Goal: Information Seeking & Learning: Learn about a topic

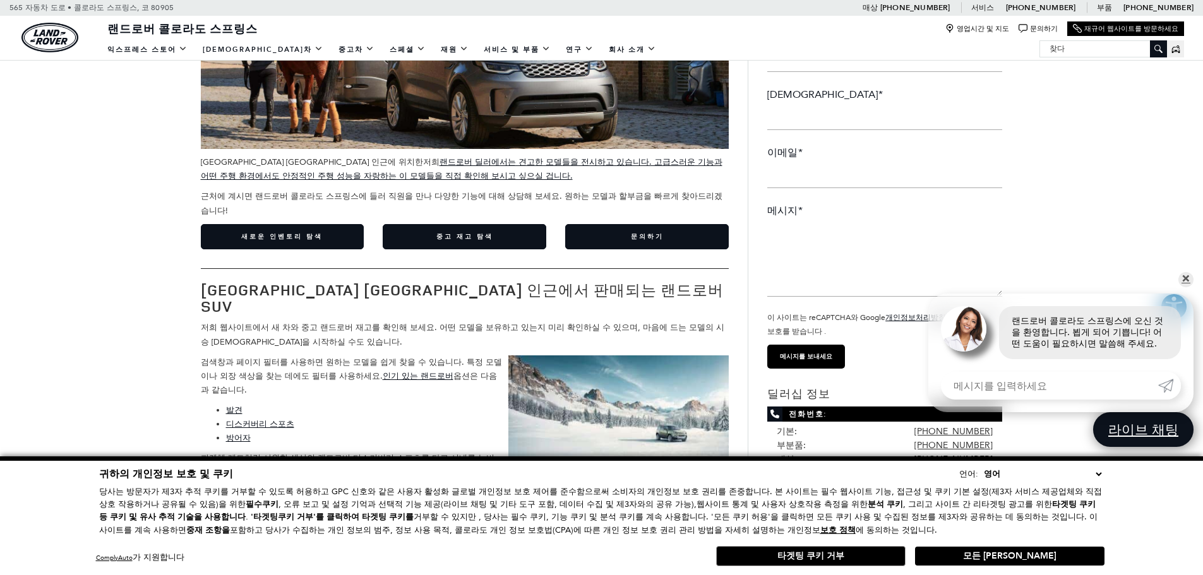
scroll to position [253, 0]
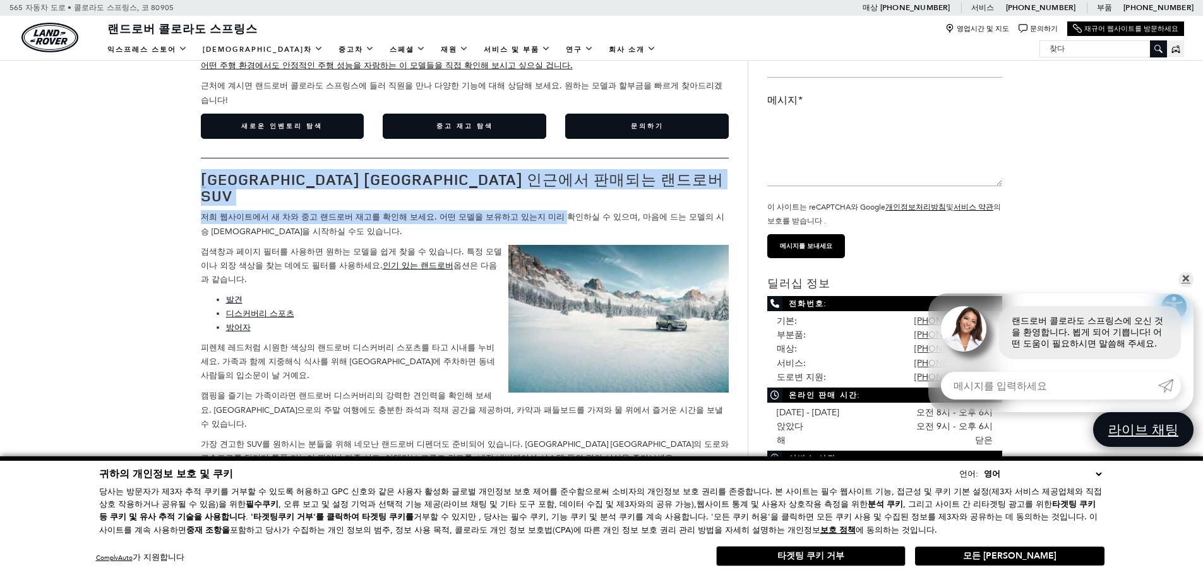
drag, startPoint x: 183, startPoint y: 165, endPoint x: 537, endPoint y: 187, distance: 354.9
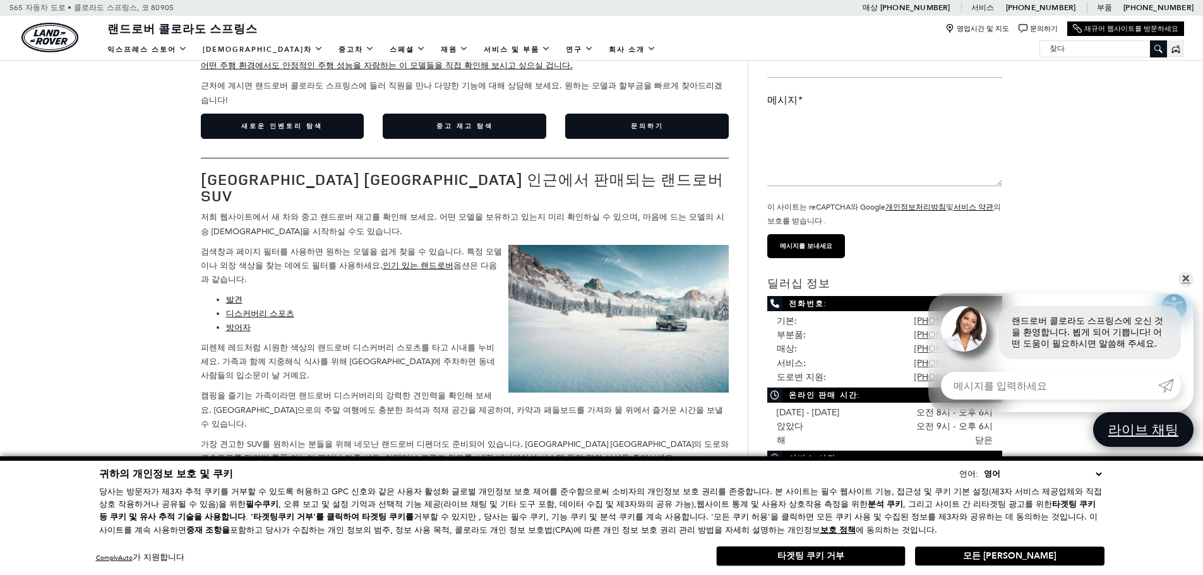
click at [364, 210] on p "저희 웹사이트에서 새 차와 중고 랜드로버 재고를 확인해 보세요. 어떤 모델을 보유하고 있는지 미리 확인하실 수 있으며, 마음에 드는 모델의 시…" at bounding box center [465, 224] width 529 height 28
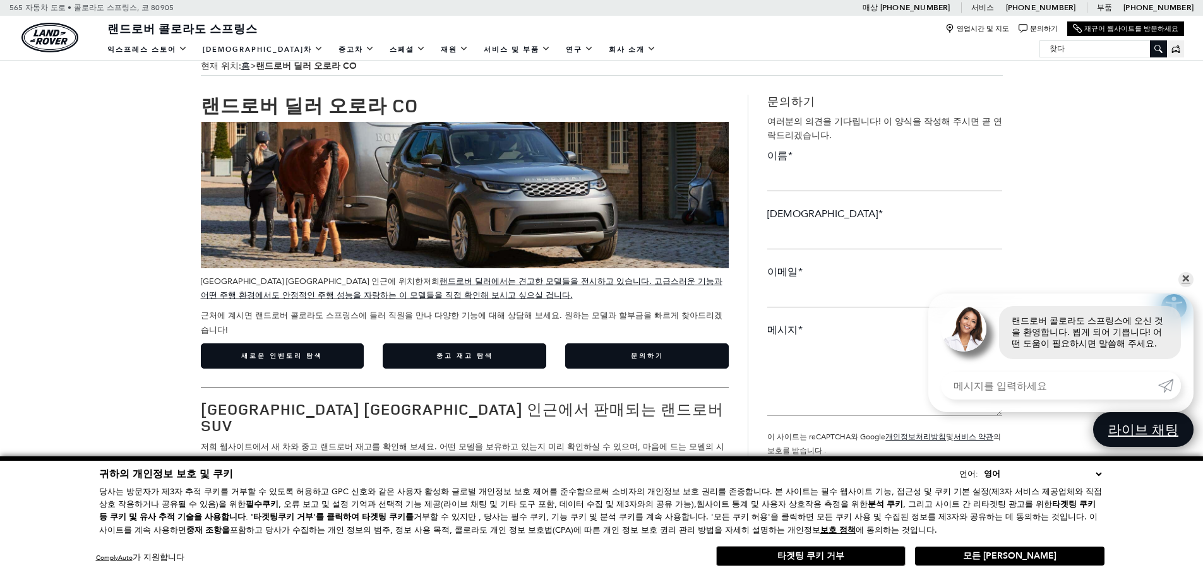
scroll to position [0, 0]
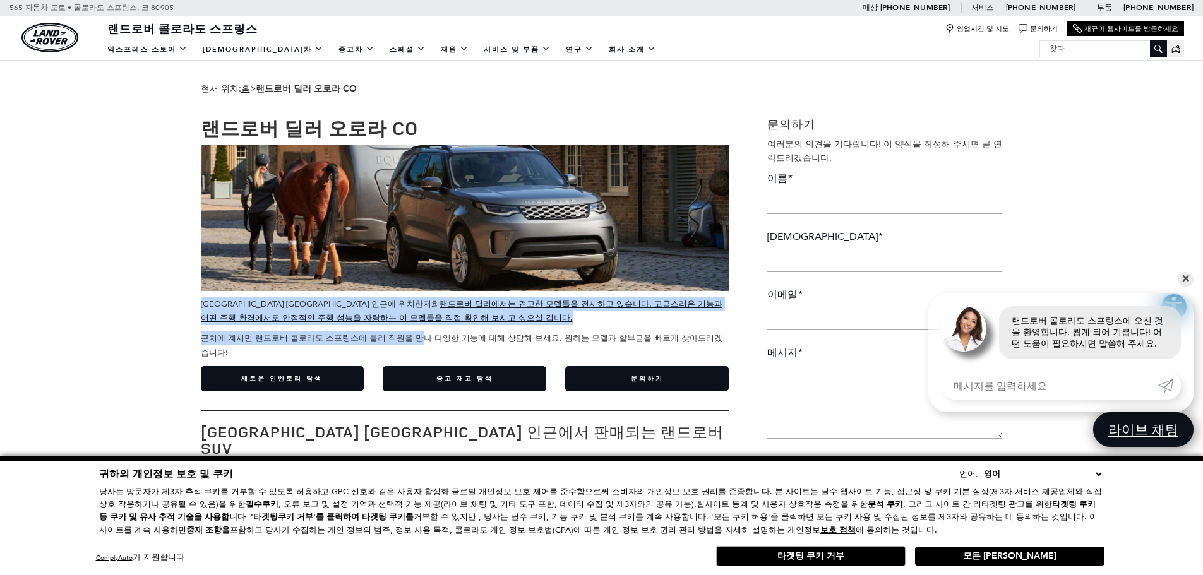
drag, startPoint x: 194, startPoint y: 309, endPoint x: 410, endPoint y: 339, distance: 217.4
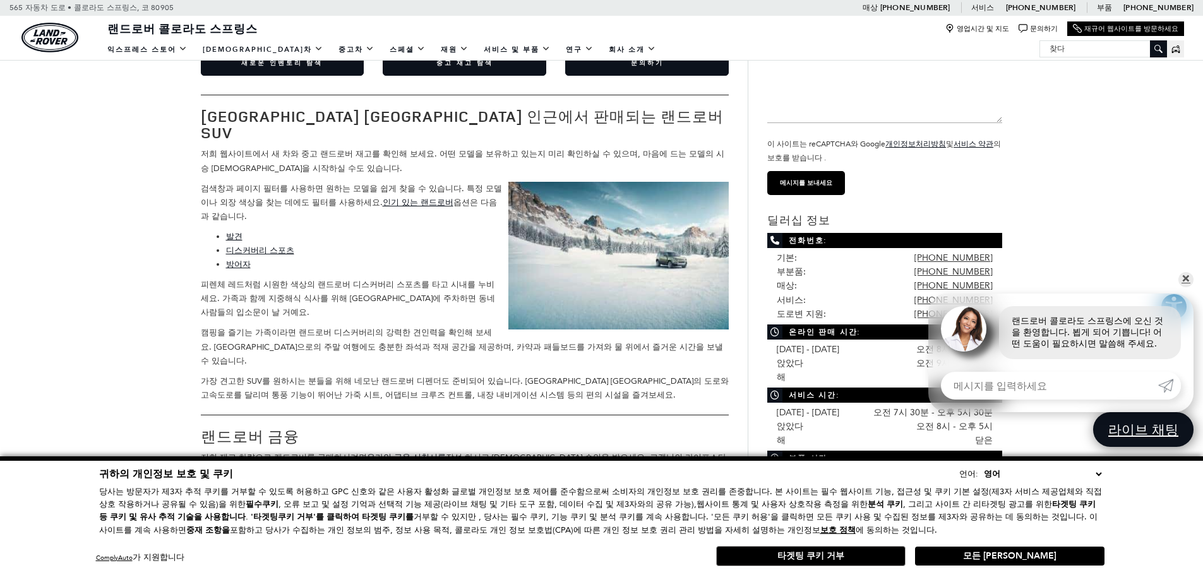
click at [316, 278] on p "피렌체 레드처럼 시원한 색상의 랜드로버 디스커버리 스포츠를 타고 시내를 누비세요. 가족과 함께 지중해식 식사를 위해 [GEOGRAPHIC_DA…" at bounding box center [465, 299] width 529 height 42
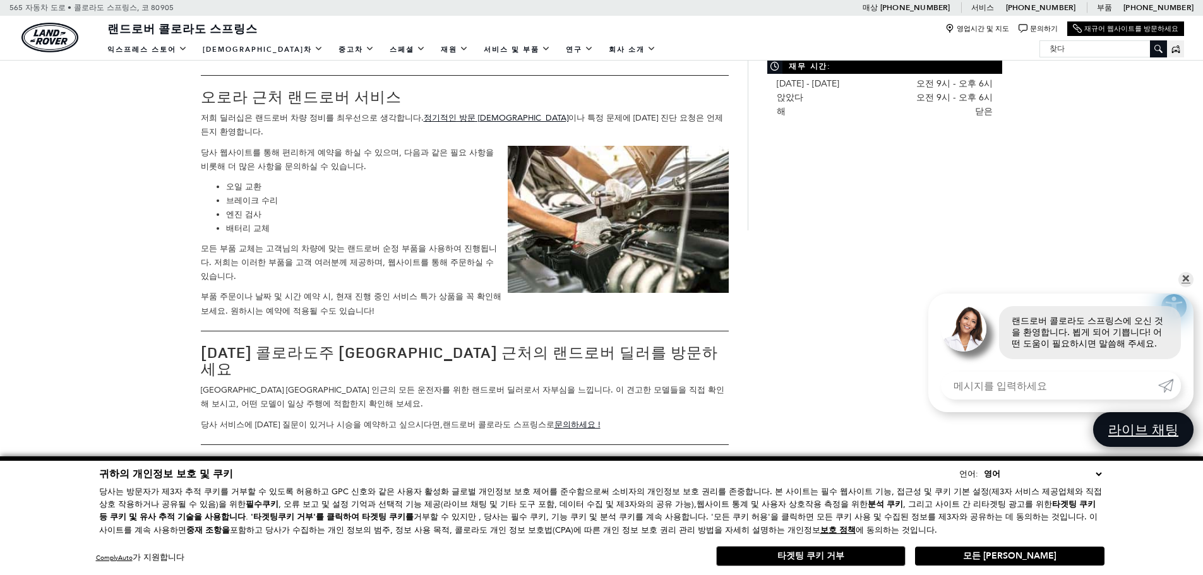
scroll to position [884, 0]
